Goal: Information Seeking & Learning: Learn about a topic

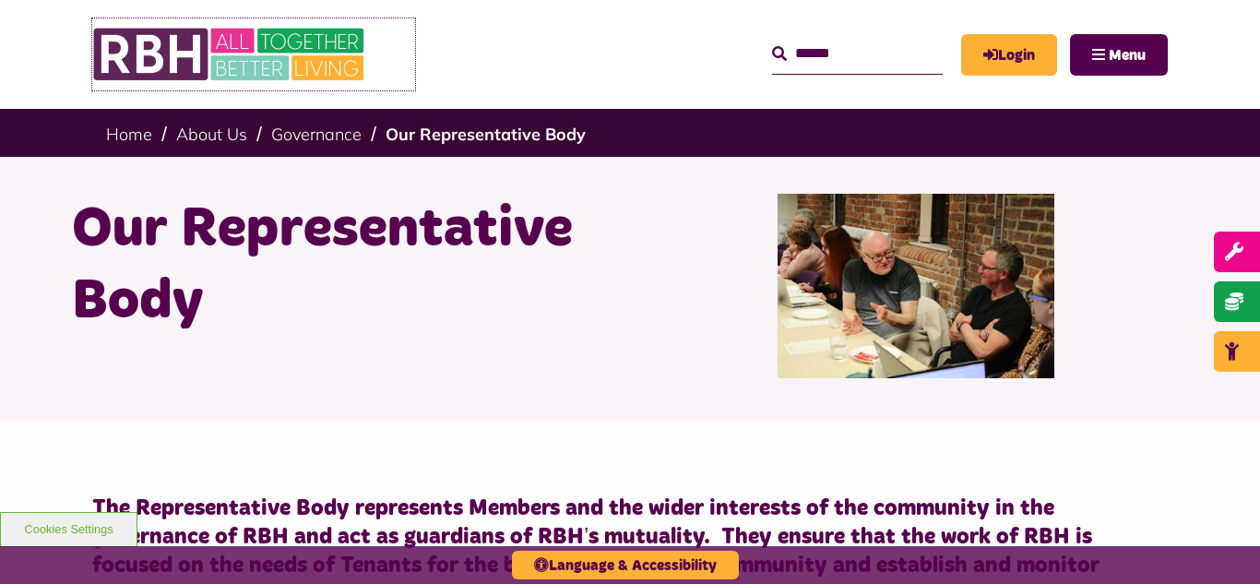
click at [219, 45] on img at bounding box center [230, 54] width 277 height 72
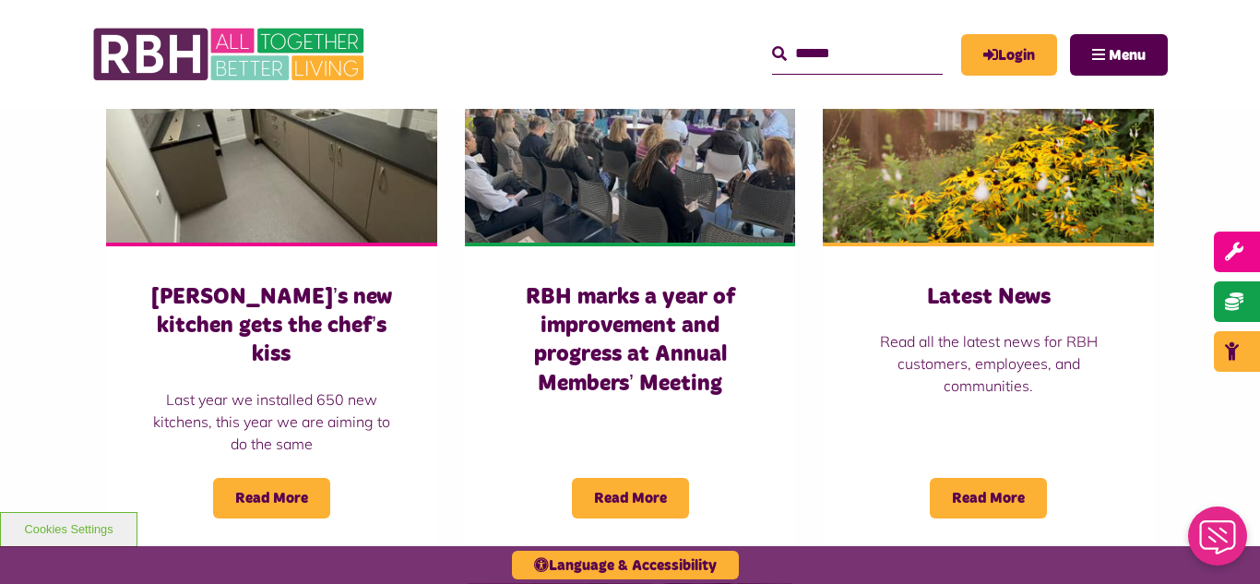
scroll to position [1328, 0]
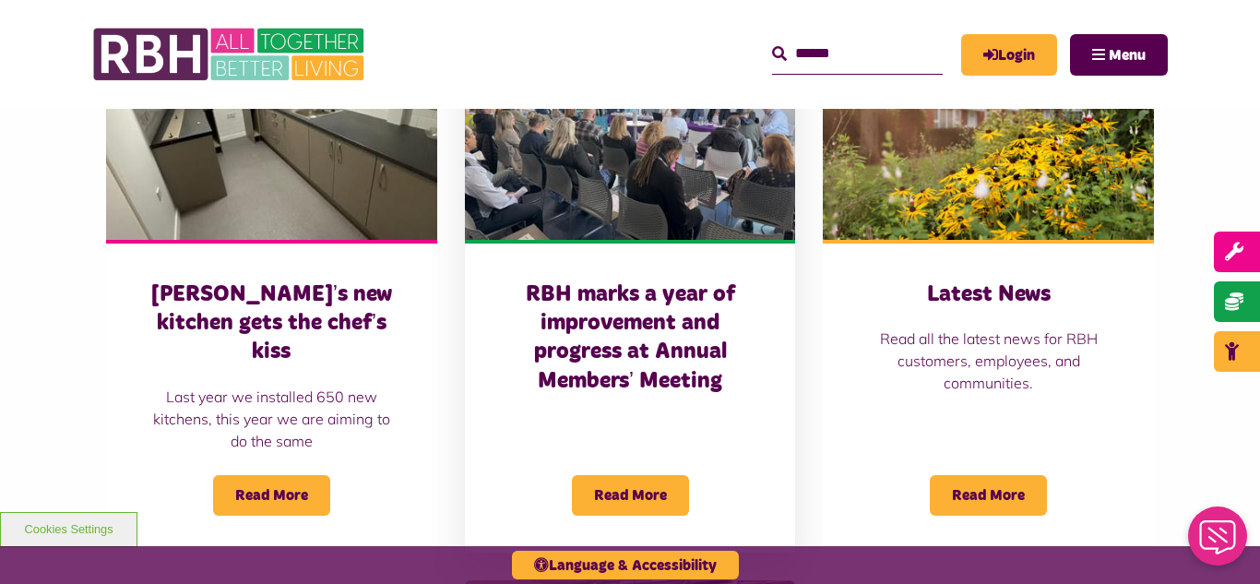
click at [657, 224] on img at bounding box center [630, 136] width 331 height 207
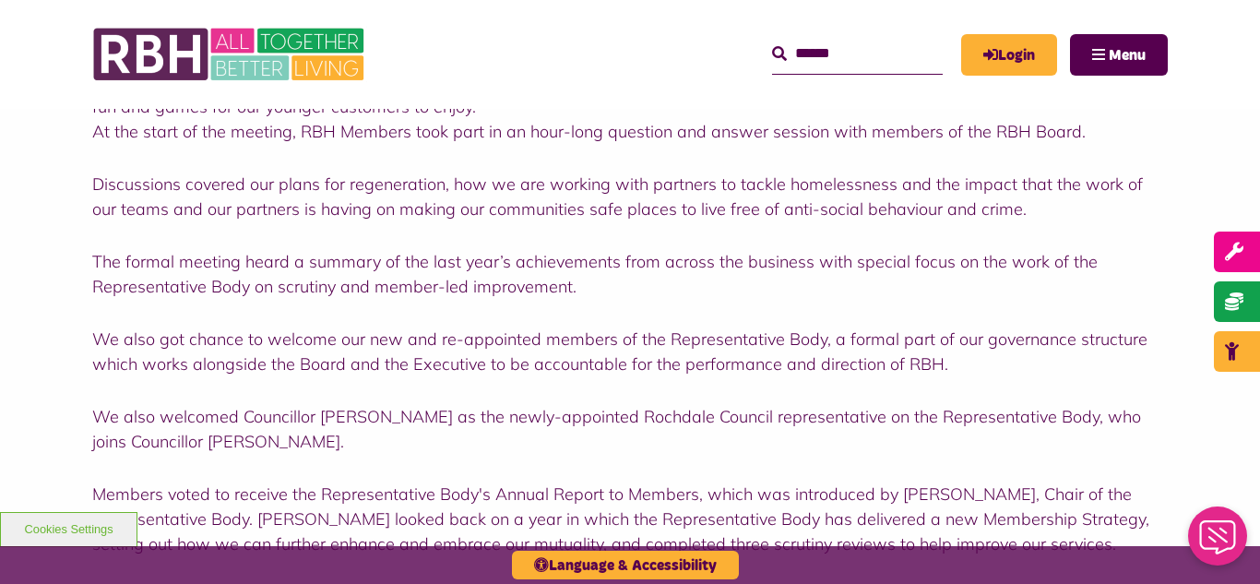
scroll to position [990, 0]
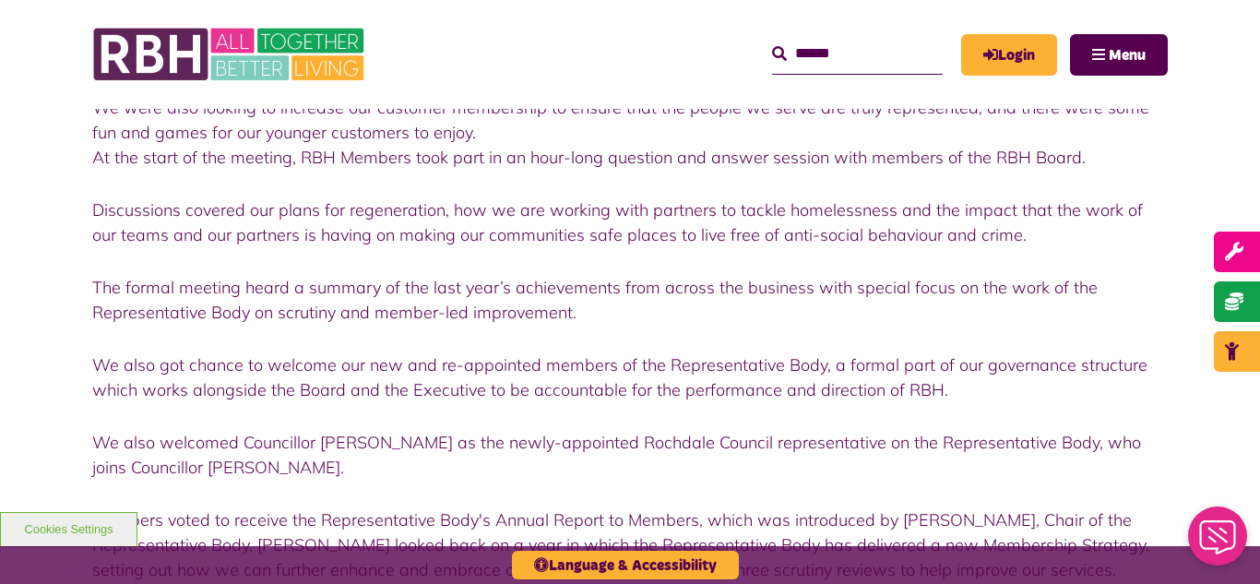
click at [0, 163] on div "Customers and colleague members looked back at a year of progress at RBH – the …" at bounding box center [630, 429] width 1260 height 1534
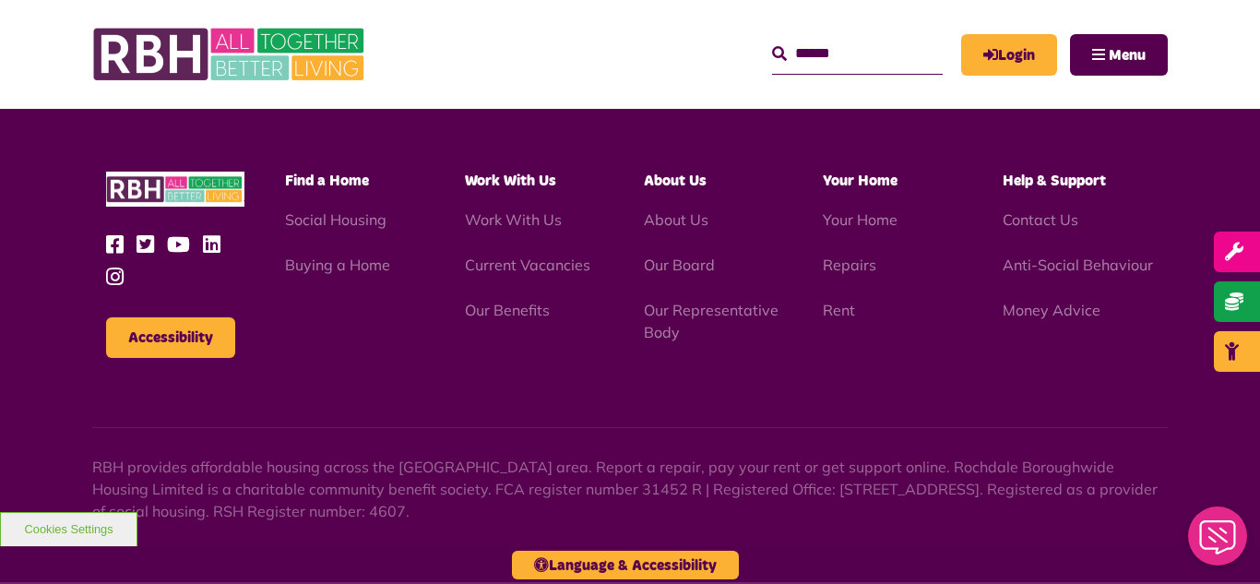
scroll to position [2428, 0]
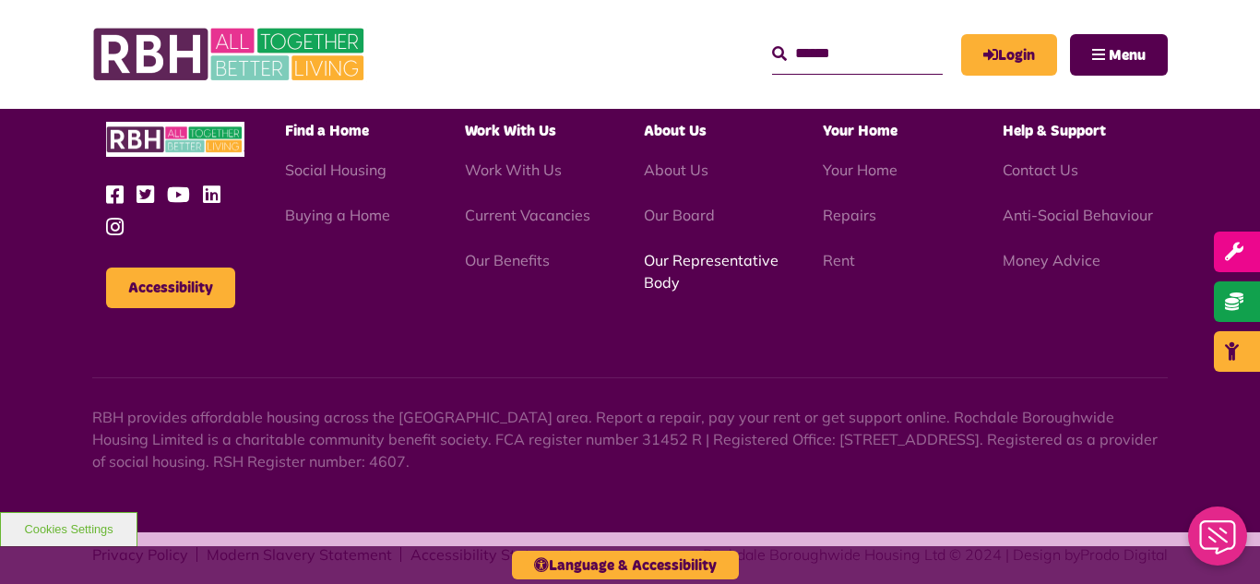
click at [701, 251] on link "Our Representative Body" at bounding box center [711, 271] width 135 height 41
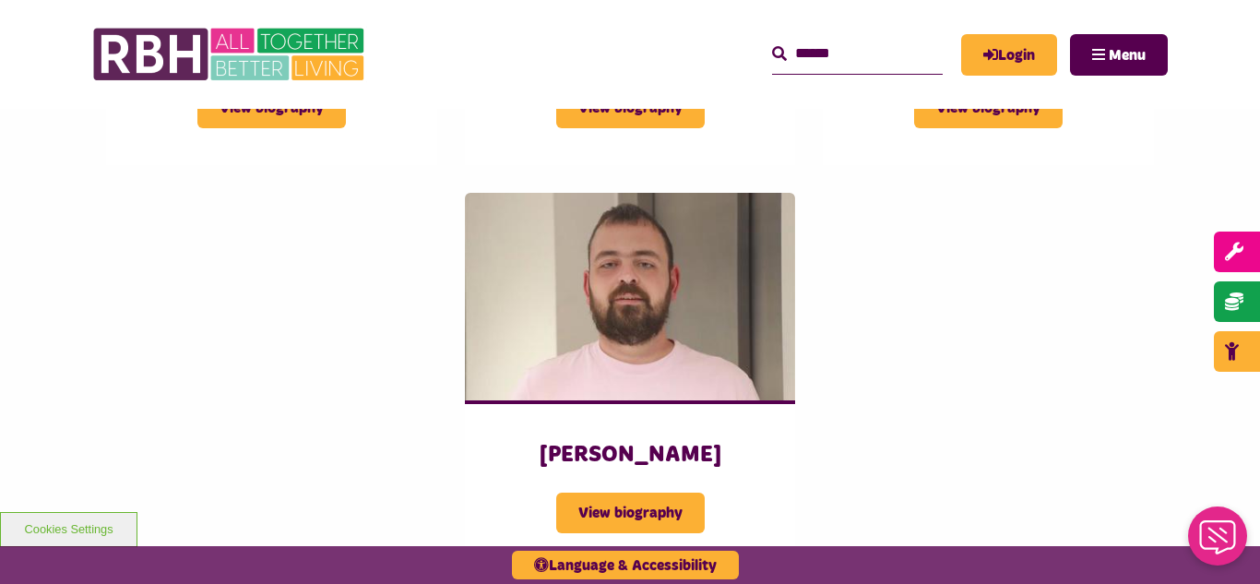
scroll to position [2546, 0]
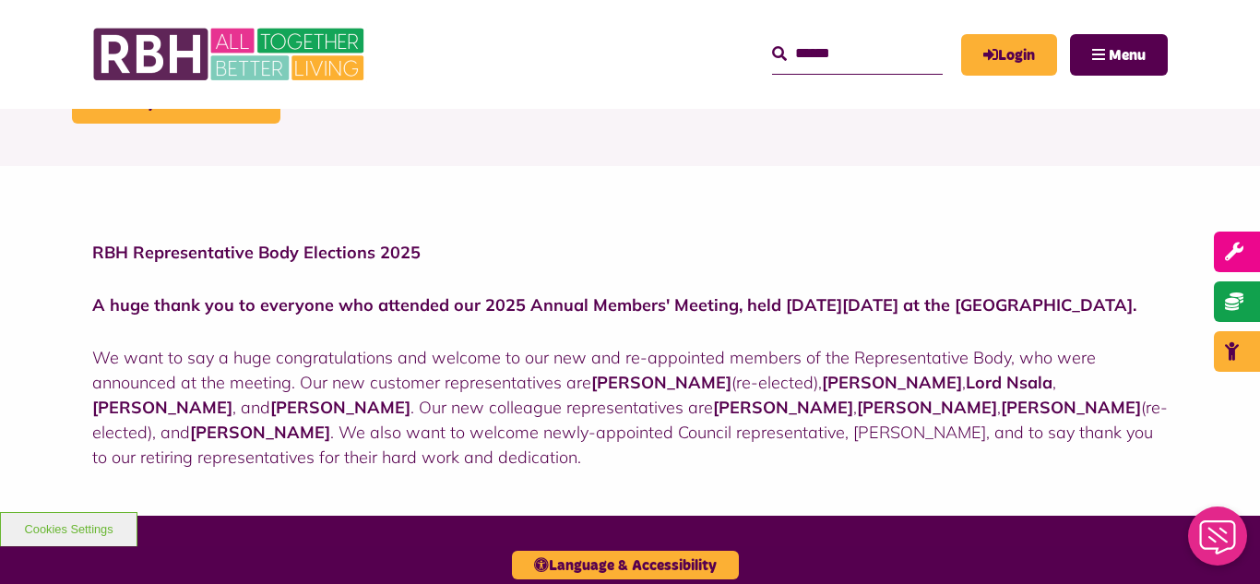
scroll to position [369, 0]
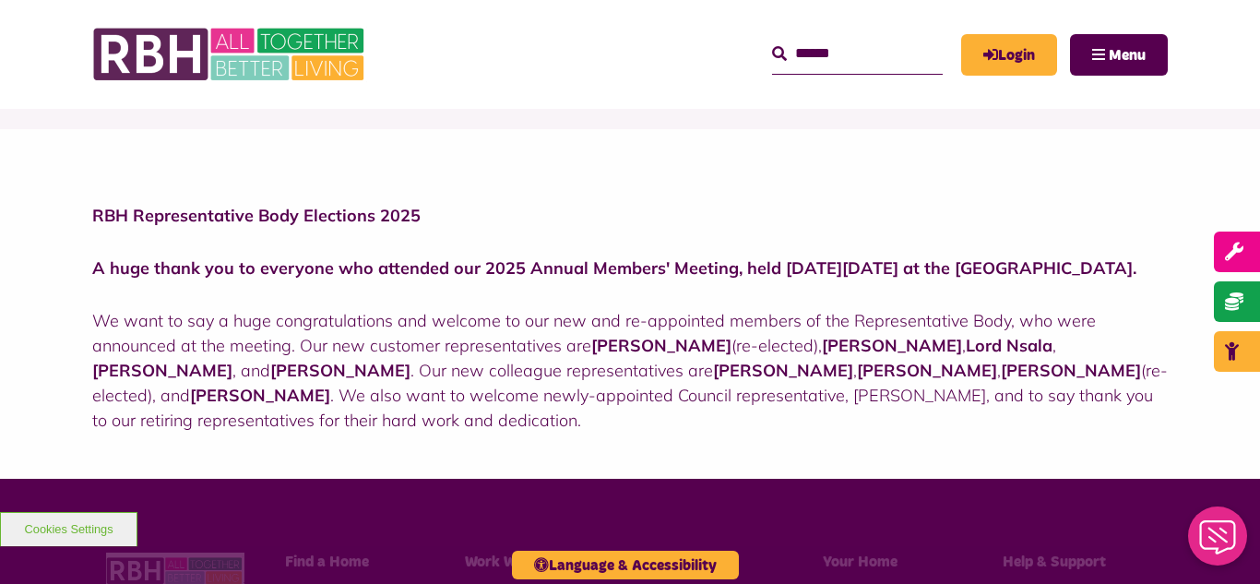
drag, startPoint x: 488, startPoint y: 461, endPoint x: 30, endPoint y: 225, distance: 514.8
click at [30, 225] on div "RBH Representative Body Elections 2025 A huge thank you to everyone who attende…" at bounding box center [630, 304] width 1260 height 350
copy div "RBH Representative Body Elections 2025 A huge thank you to everyone who attende…"
